Goal: Task Accomplishment & Management: Use online tool/utility

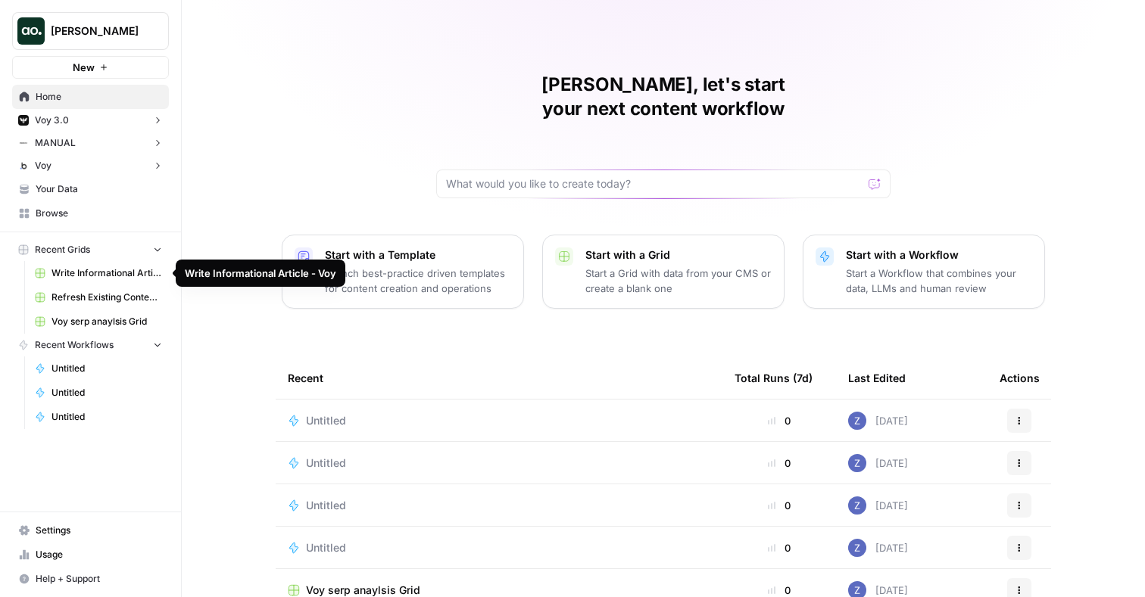
click at [90, 277] on span "Write Informational Article - Voy" at bounding box center [106, 273] width 111 height 14
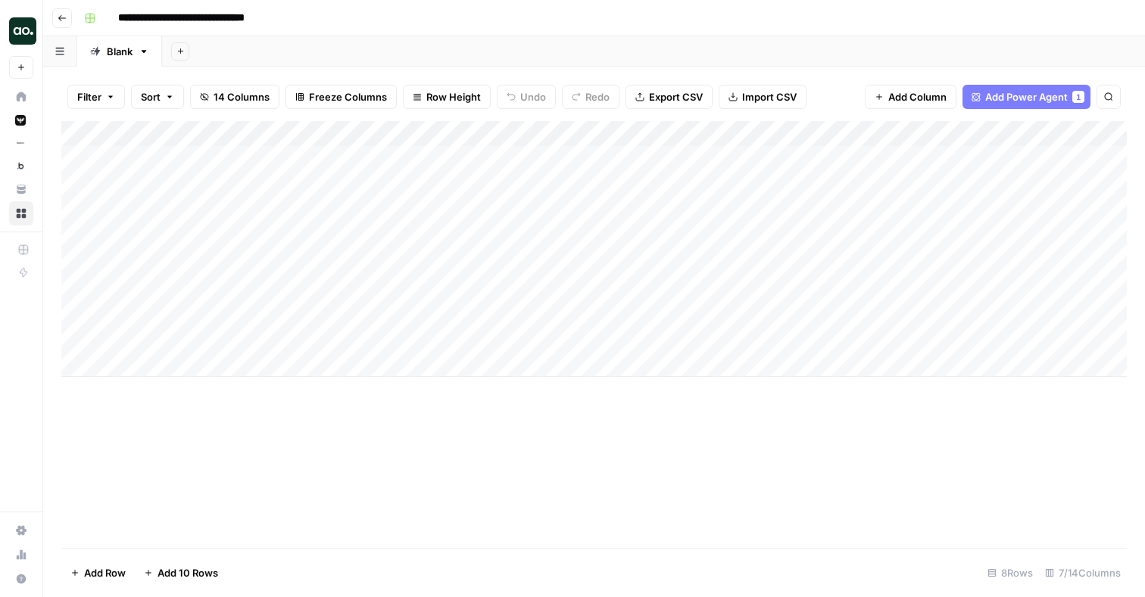
click at [569, 136] on div "Add Column" at bounding box center [593, 249] width 1065 height 256
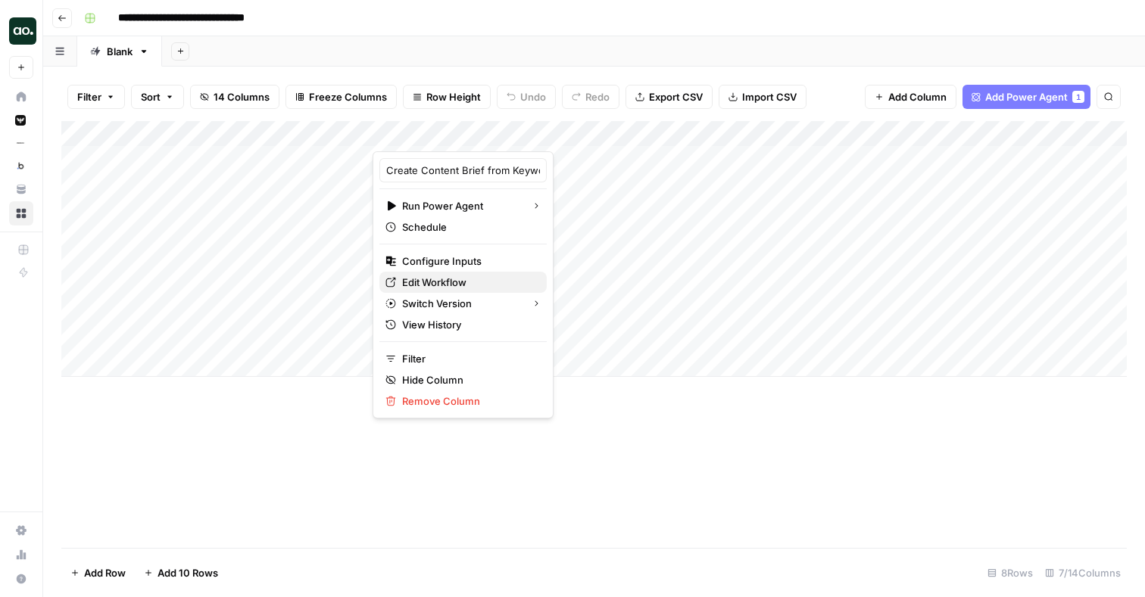
click at [469, 283] on span "Edit Workflow" at bounding box center [468, 282] width 132 height 15
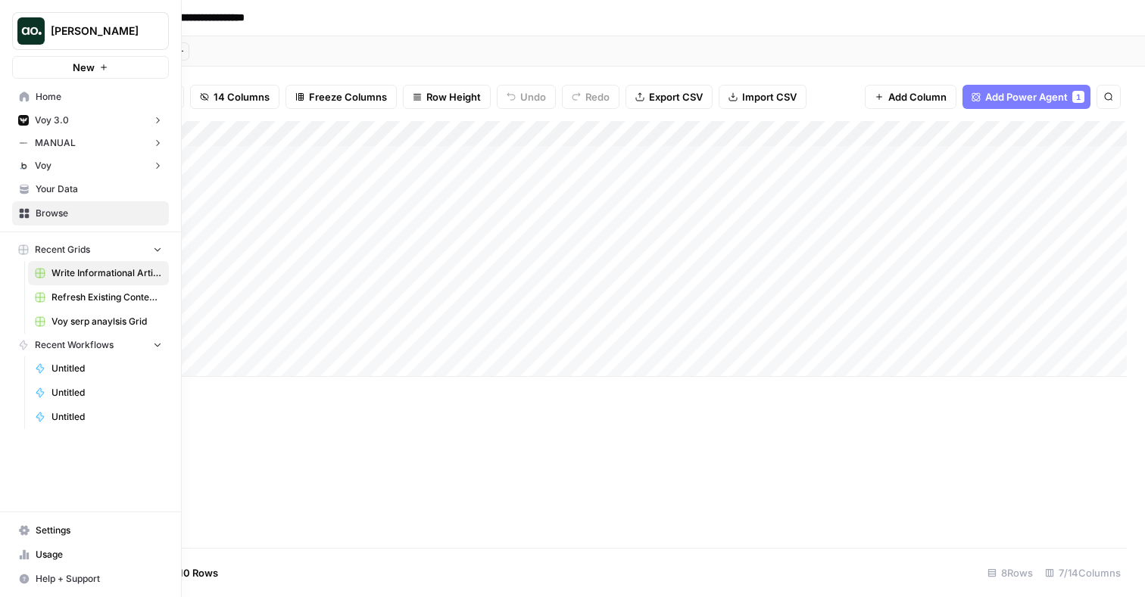
click at [48, 554] on span "Usage" at bounding box center [99, 555] width 126 height 14
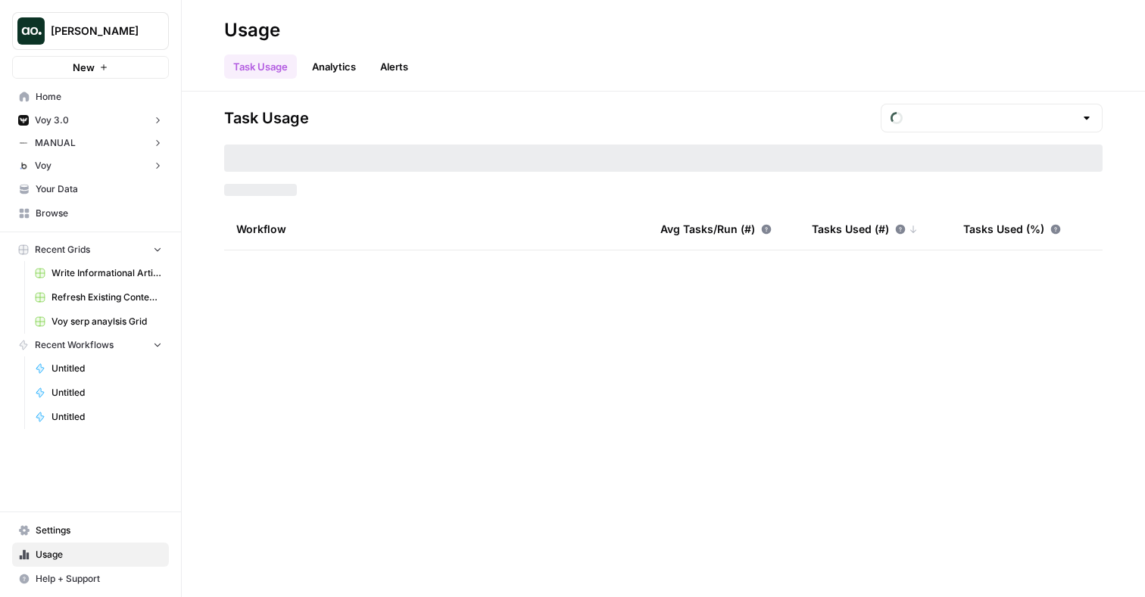
type input "August Tasks"
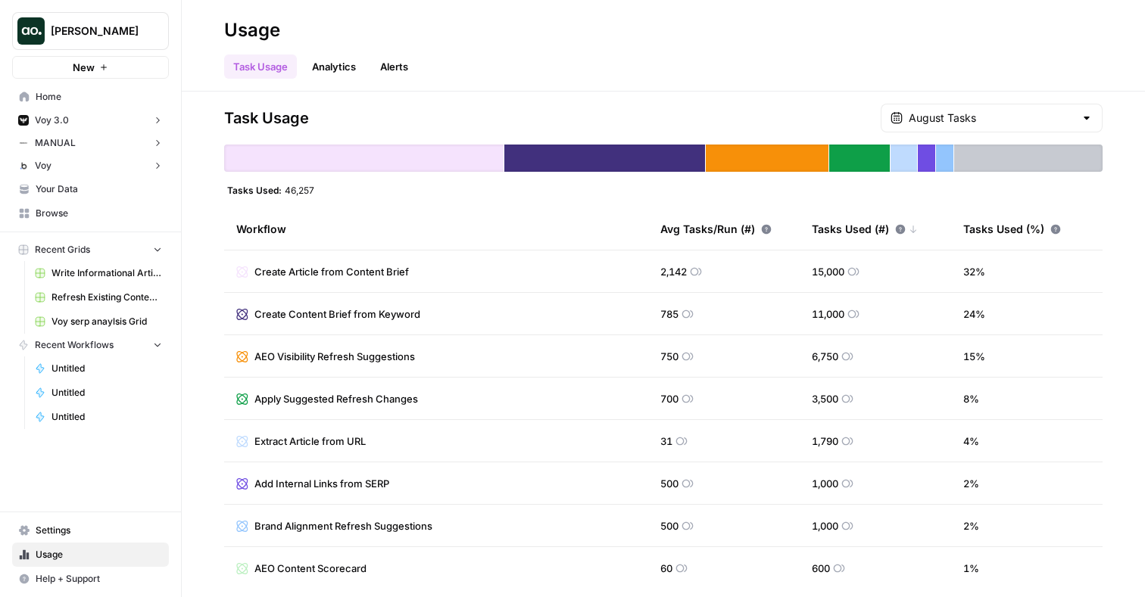
click at [345, 80] on header "Usage Task Usage Analytics Alerts" at bounding box center [663, 46] width 963 height 92
click at [344, 68] on link "Analytics" at bounding box center [334, 67] width 62 height 24
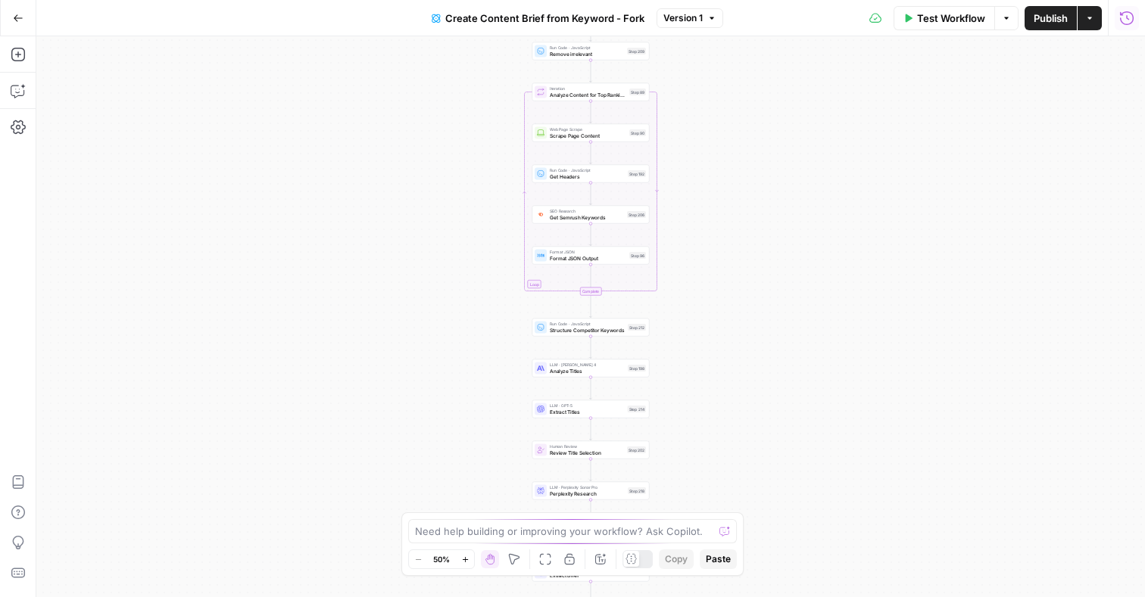
click at [1128, 15] on icon "button" at bounding box center [1126, 18] width 15 height 15
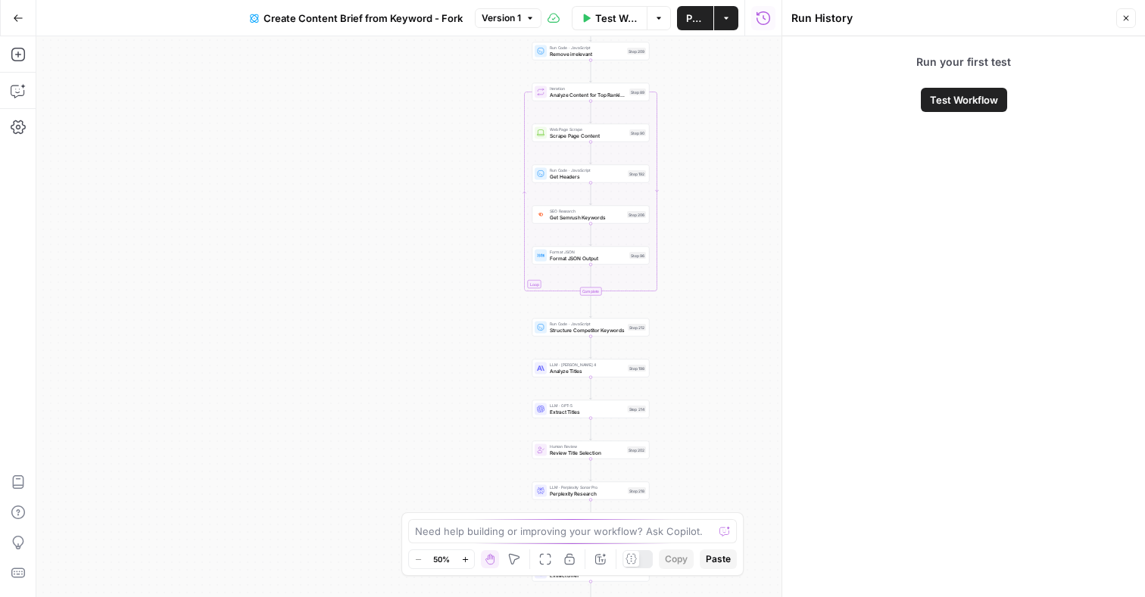
click at [1129, 15] on icon "button" at bounding box center [1125, 18] width 9 height 9
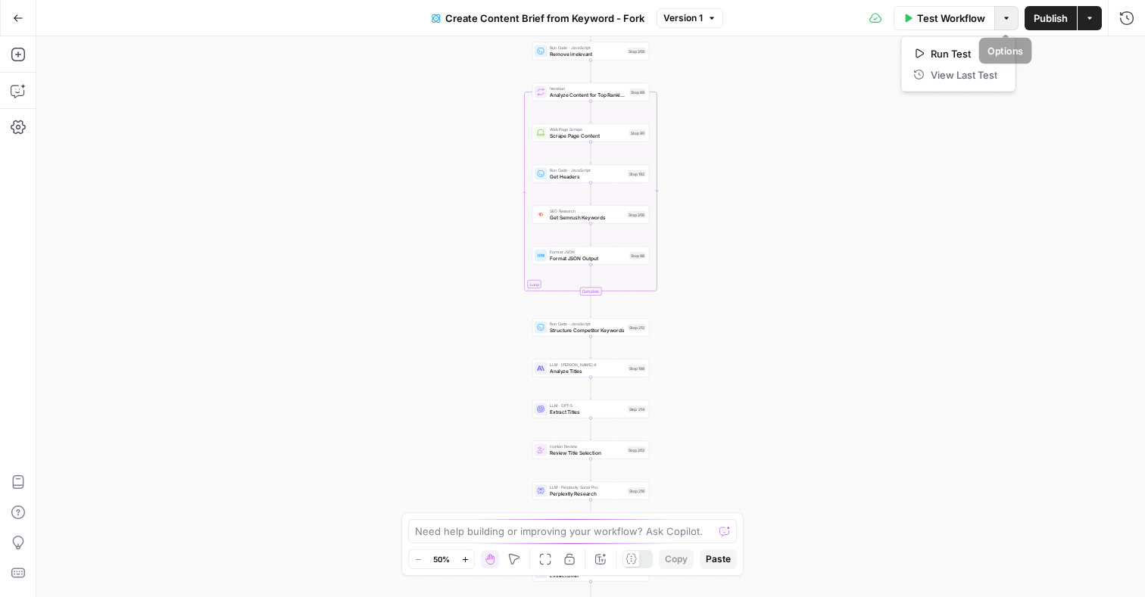
click at [1006, 20] on icon "button" at bounding box center [1006, 18] width 9 height 9
click at [797, 117] on div "Workflow Set Inputs Inputs Google Search Perform Google Search Step 51 Loop Ite…" at bounding box center [590, 316] width 1108 height 561
click at [1006, 21] on icon "button" at bounding box center [1006, 18] width 9 height 9
click at [850, 207] on div "Workflow Set Inputs Inputs Google Search Perform Google Search Step 51 Loop Ite…" at bounding box center [590, 316] width 1108 height 561
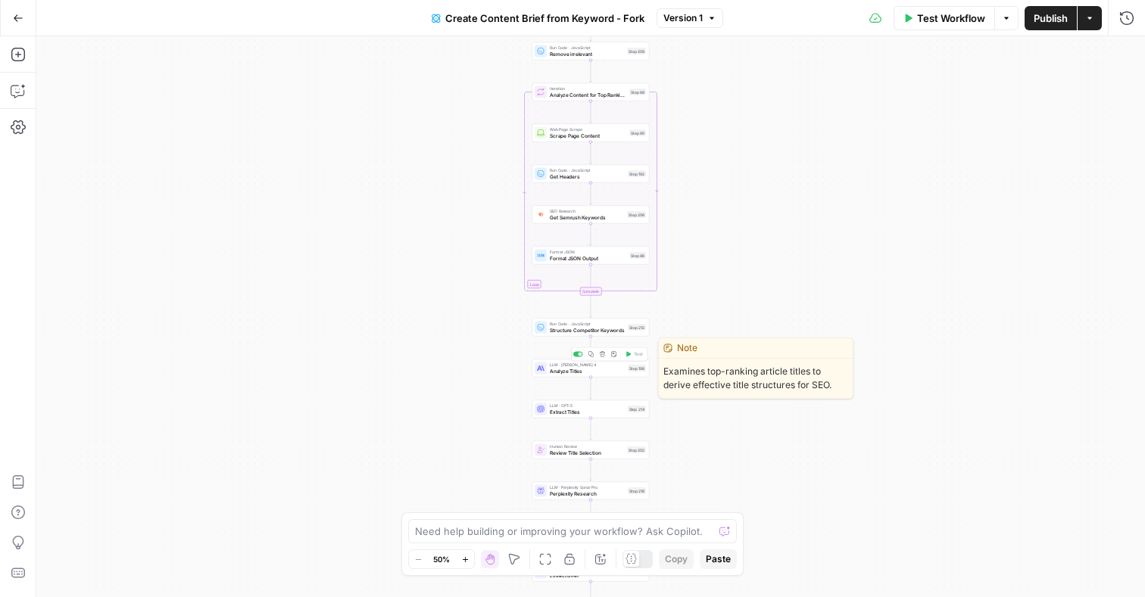
click at [576, 373] on span "Analyze Titles" at bounding box center [587, 371] width 75 height 8
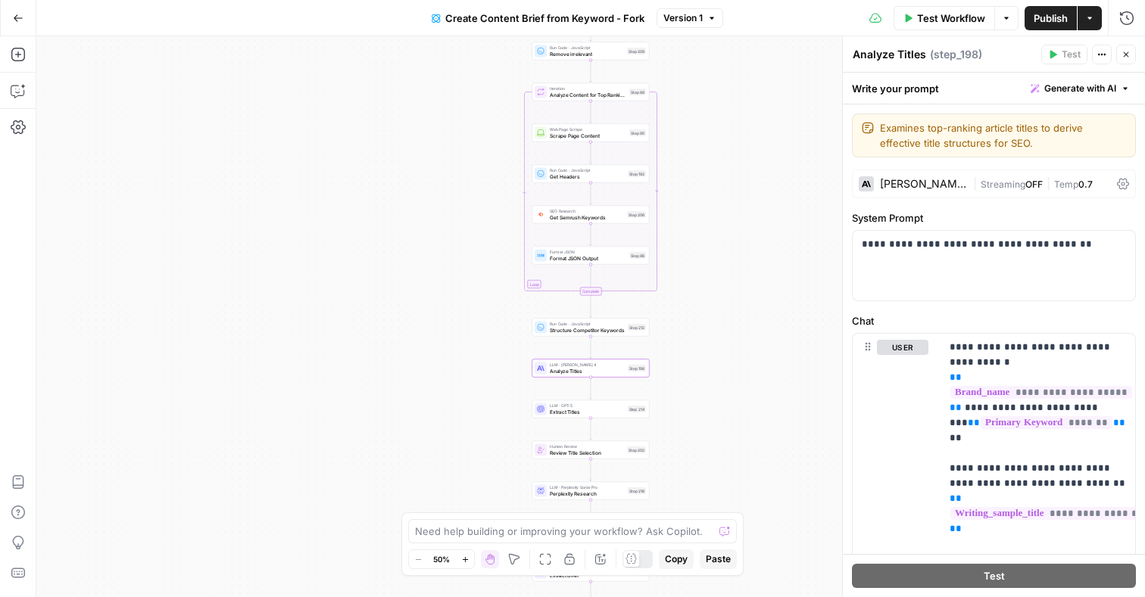
click at [1120, 183] on icon at bounding box center [1123, 184] width 12 height 12
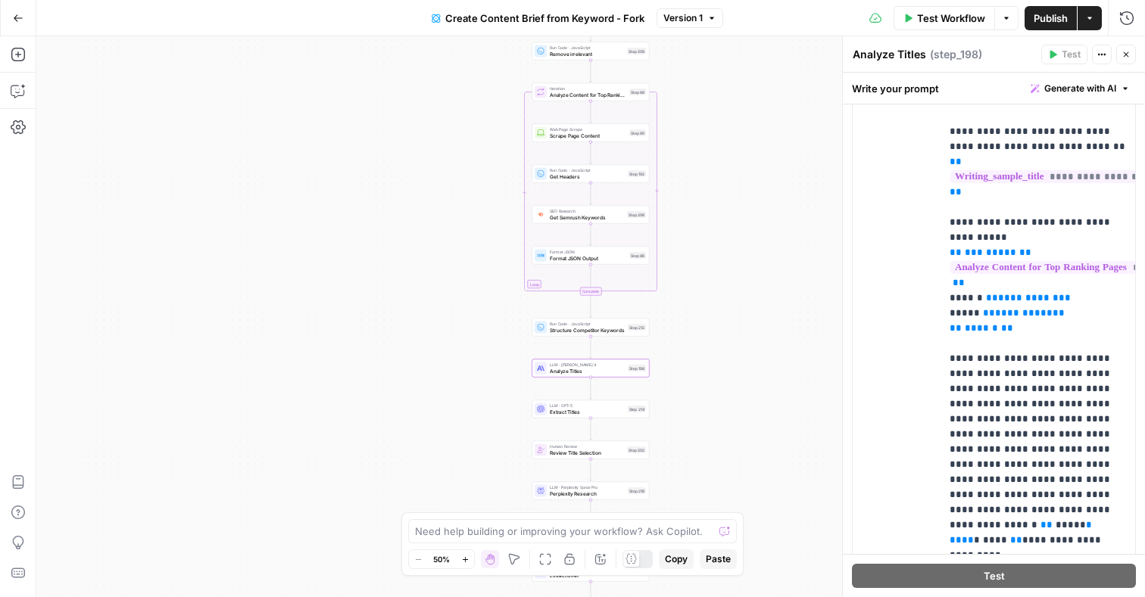
scroll to position [907, 0]
